Goal: Use online tool/utility: Utilize a website feature to perform a specific function

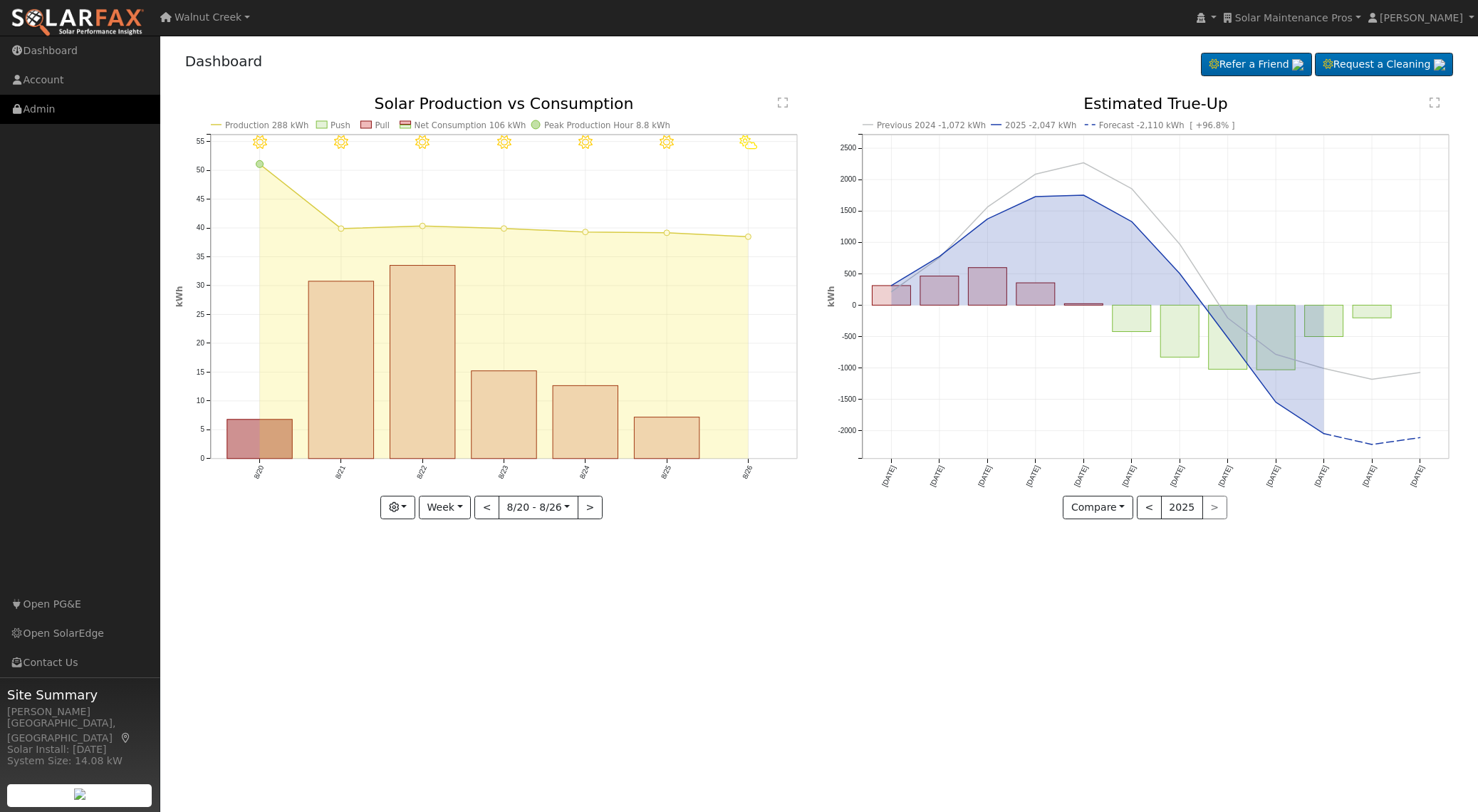
click at [27, 115] on link "Admin" at bounding box center [80, 110] width 160 height 30
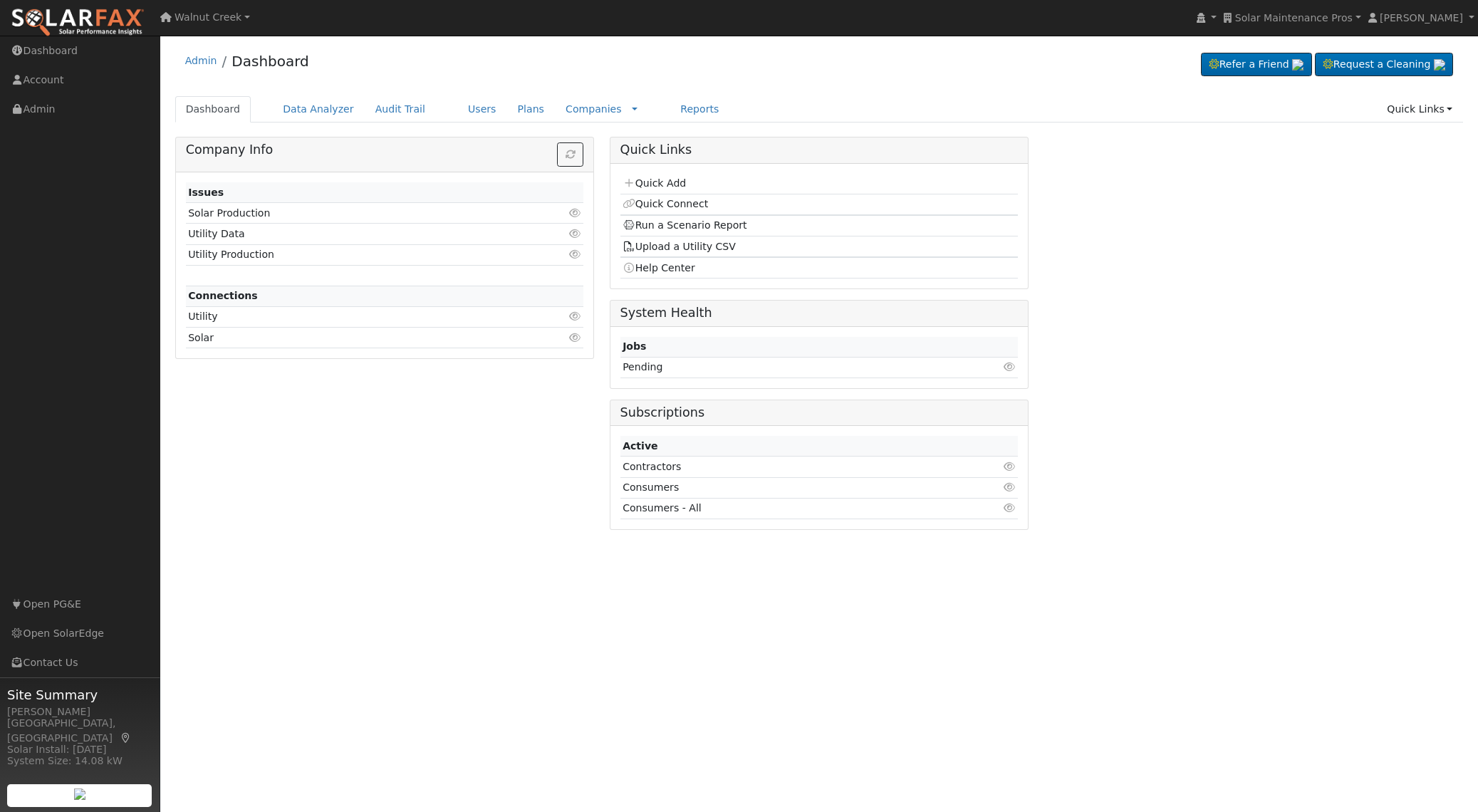
click at [673, 83] on div "Admin Dashboard Refer a Friend Request a Cleaning" at bounding box center [819, 65] width 1288 height 44
click at [671, 100] on link "Reports" at bounding box center [699, 110] width 60 height 26
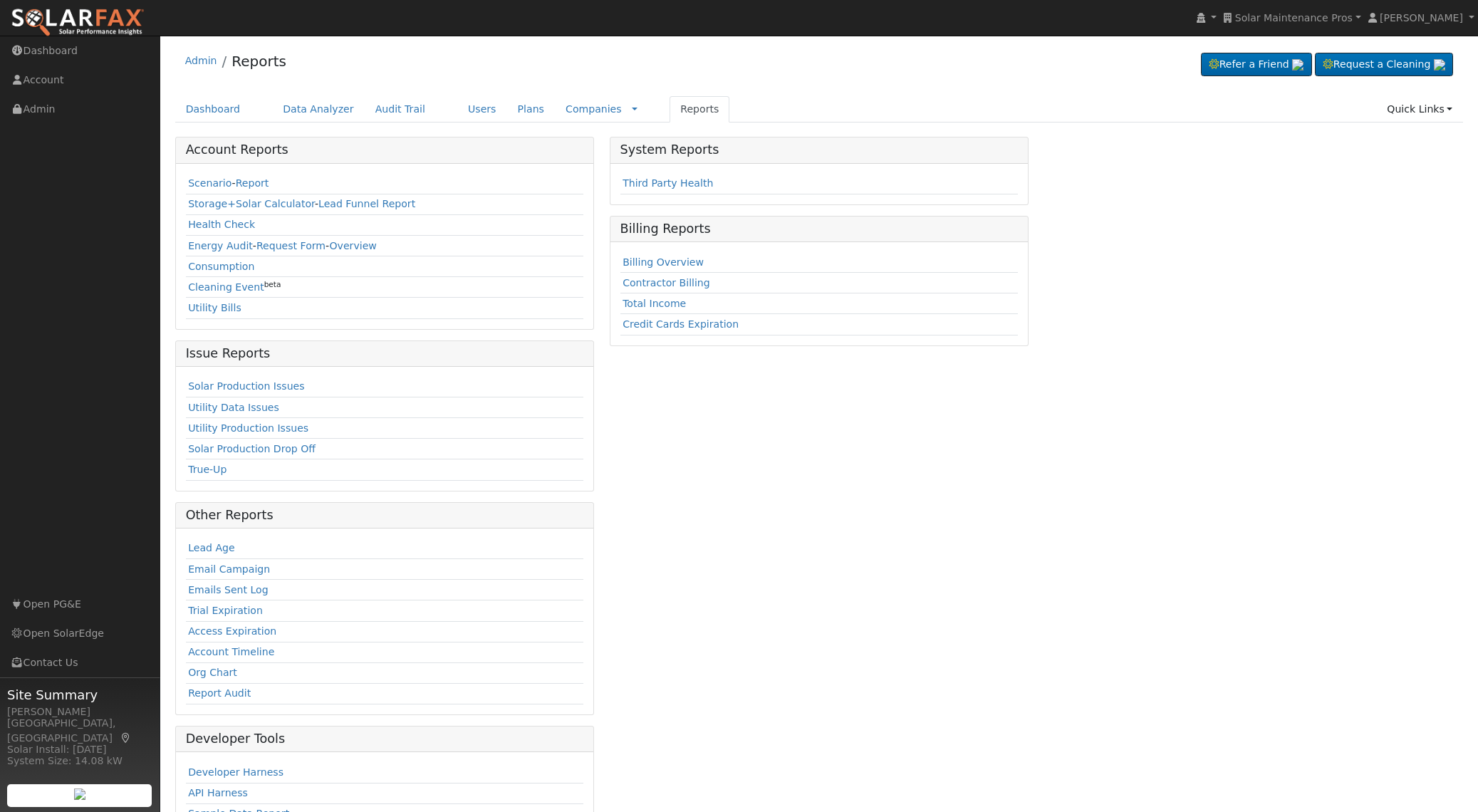
scroll to position [62, 0]
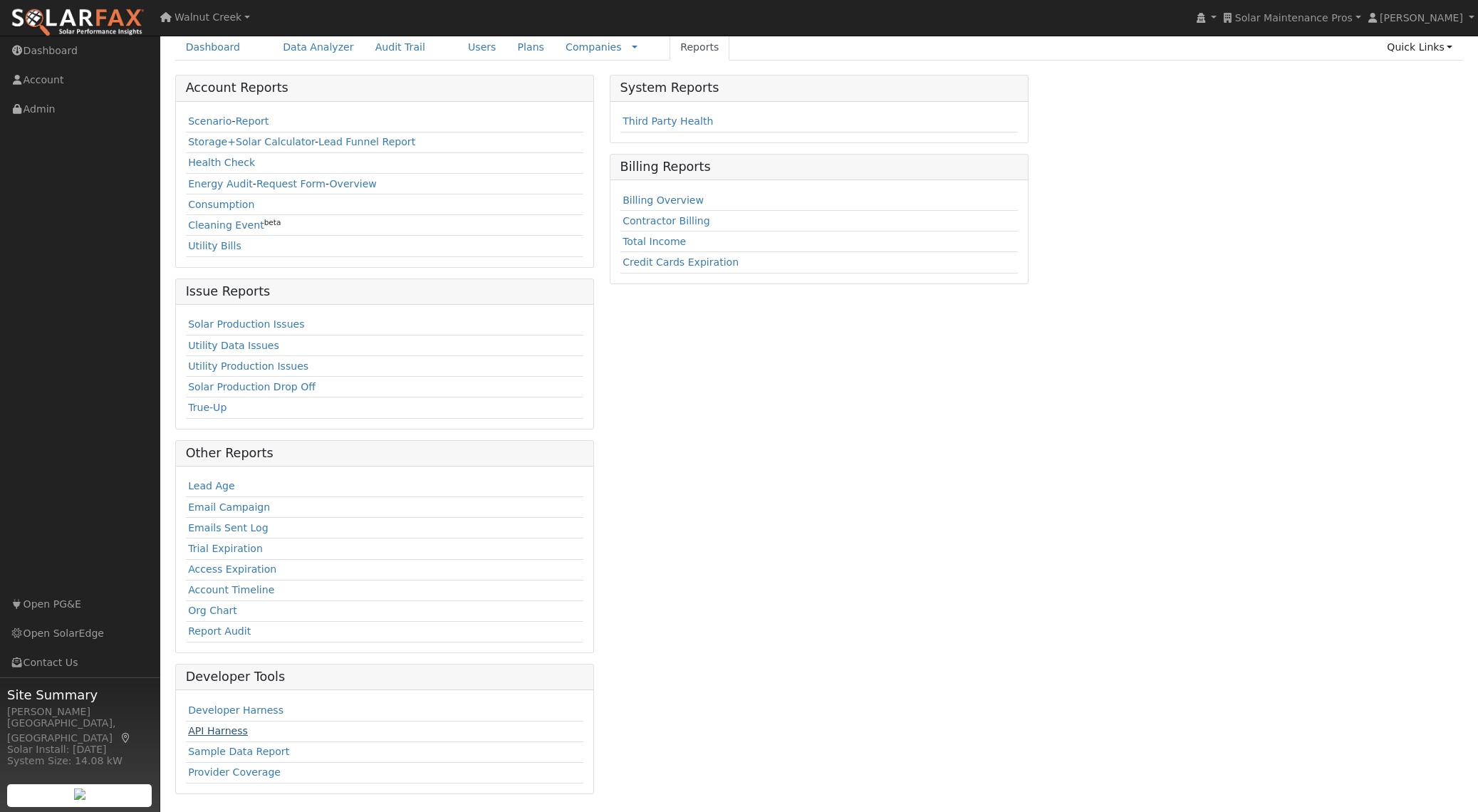
click at [224, 728] on link "API Harness" at bounding box center [218, 730] width 60 height 12
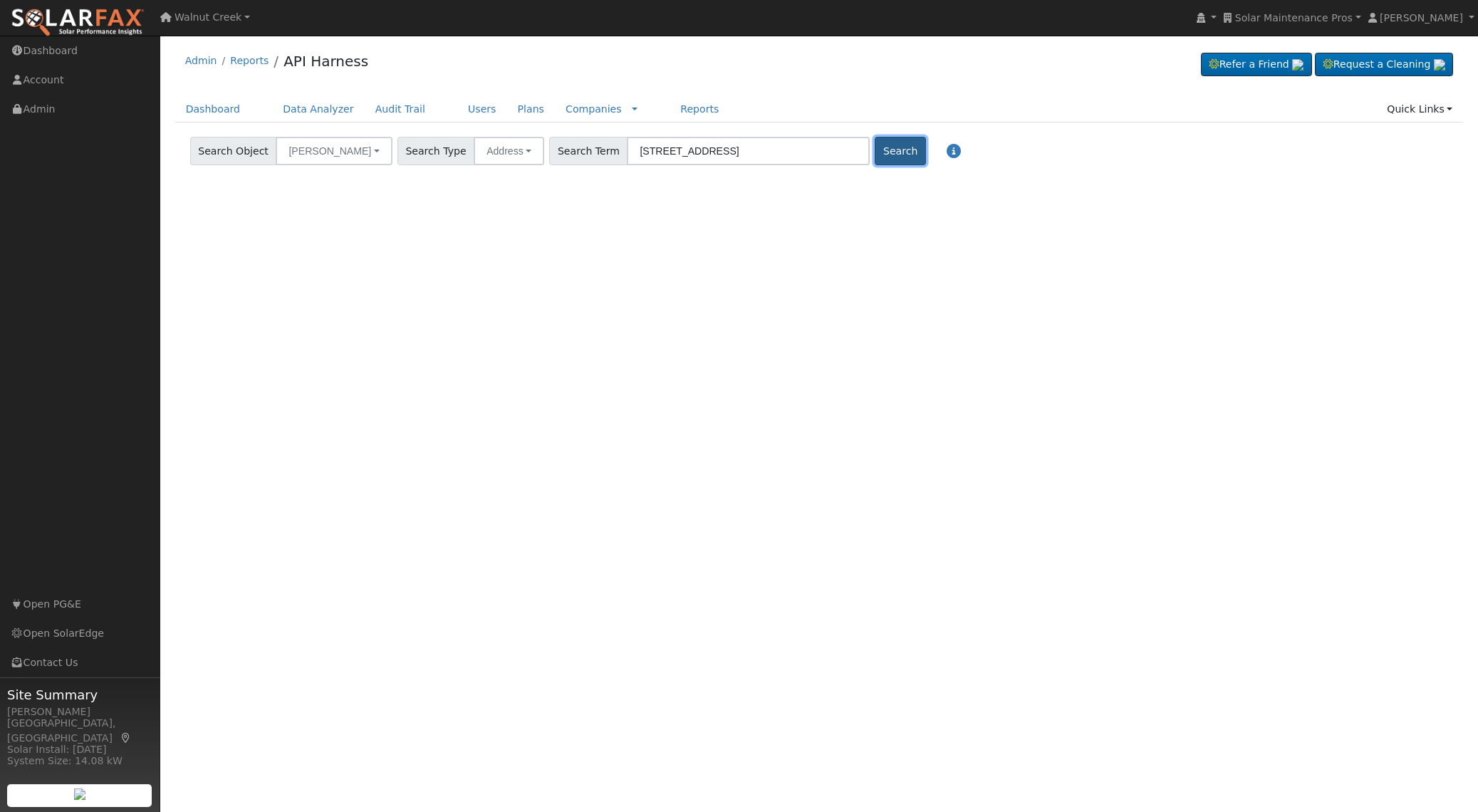
click at [874, 157] on button "Search" at bounding box center [899, 151] width 51 height 29
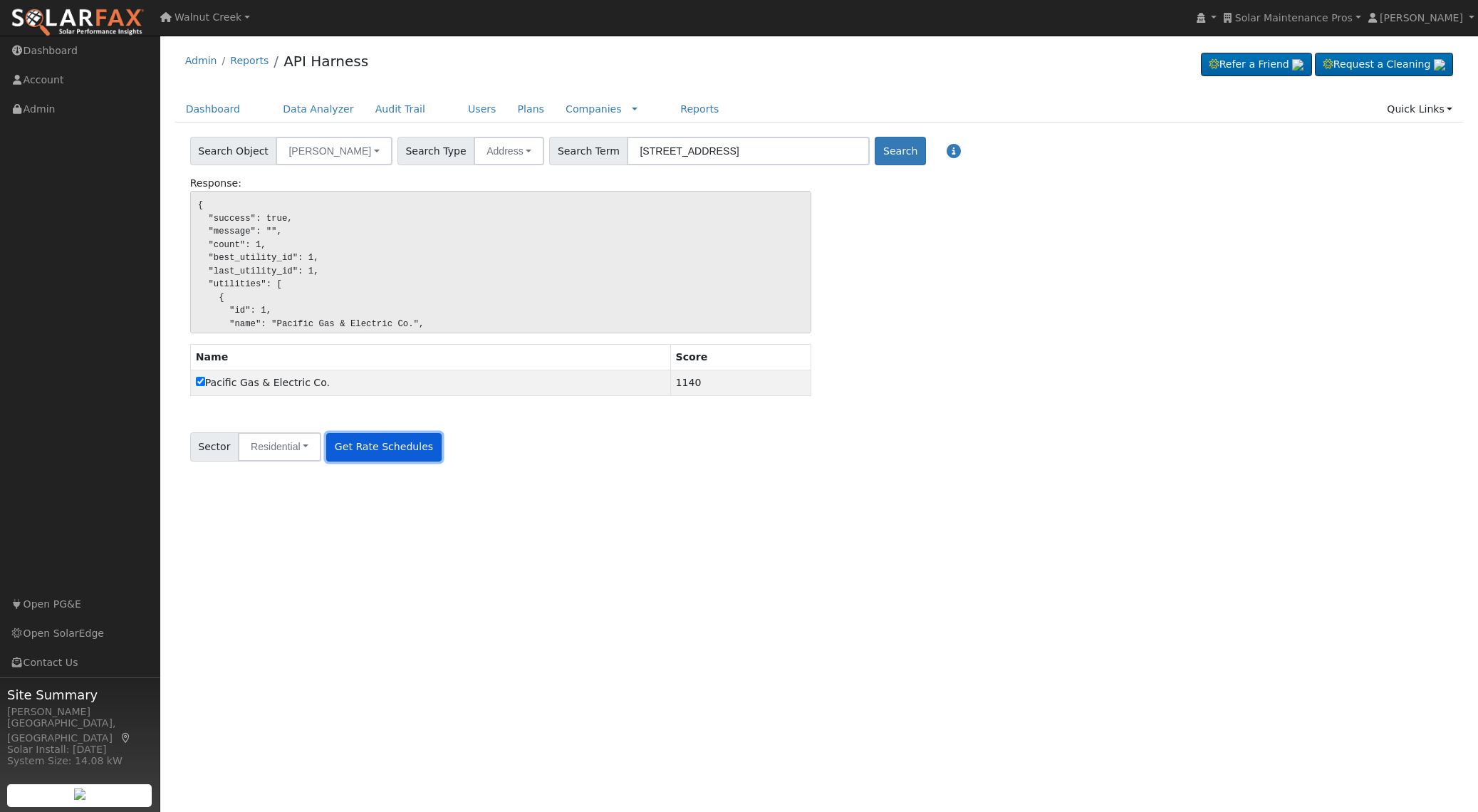
drag, startPoint x: 416, startPoint y: 446, endPoint x: 579, endPoint y: 444, distance: 163.0
click at [416, 446] on button "Get Rate Schedules" at bounding box center [383, 447] width 114 height 29
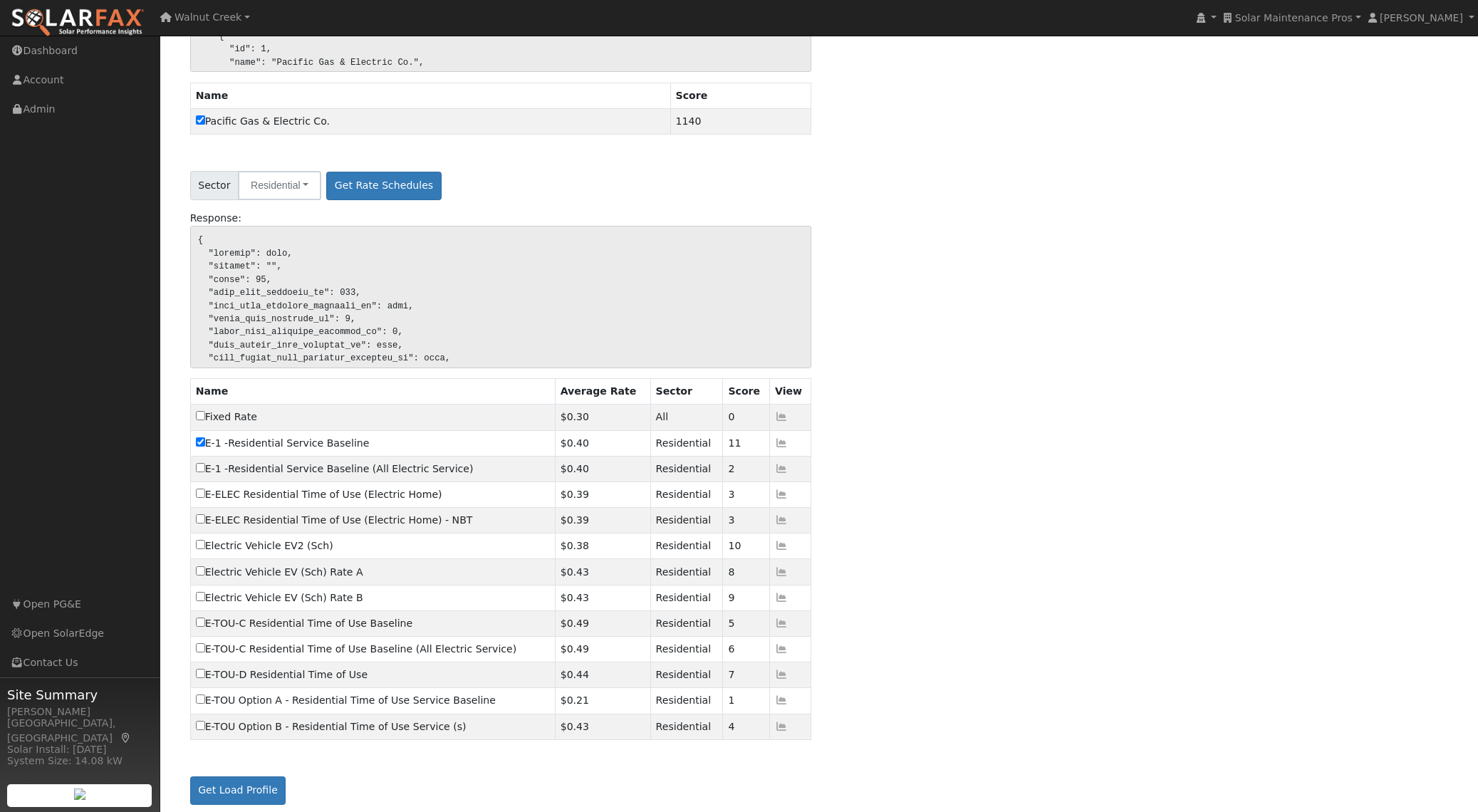
scroll to position [271, 0]
